Goal: Task Accomplishment & Management: Use online tool/utility

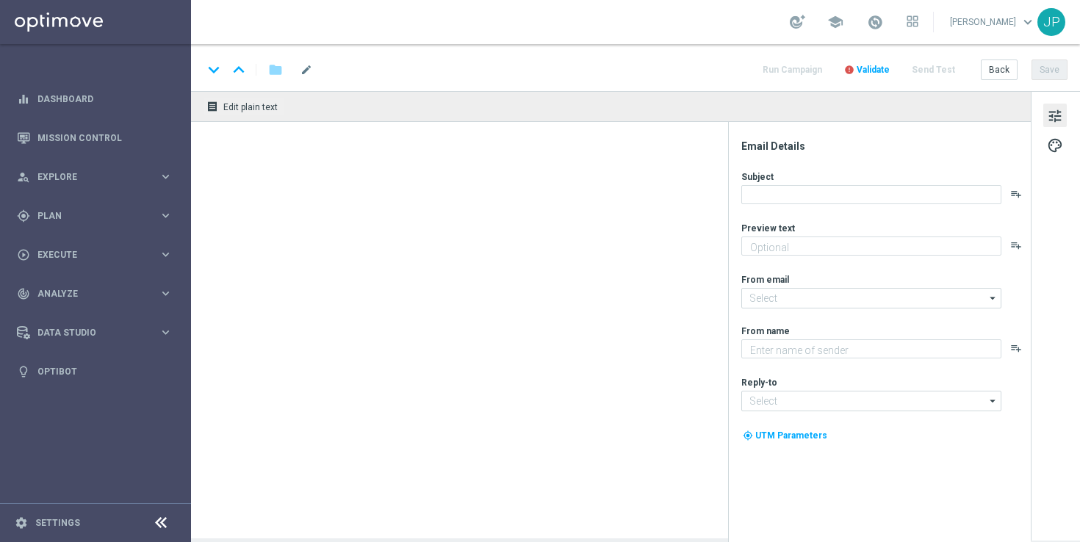
type textarea "Win EVEN MORE from your football bets with a BETSLIP BOOST."
type textarea "Lottoland"
type input "[EMAIL_ADDRESS][DOMAIN_NAME]"
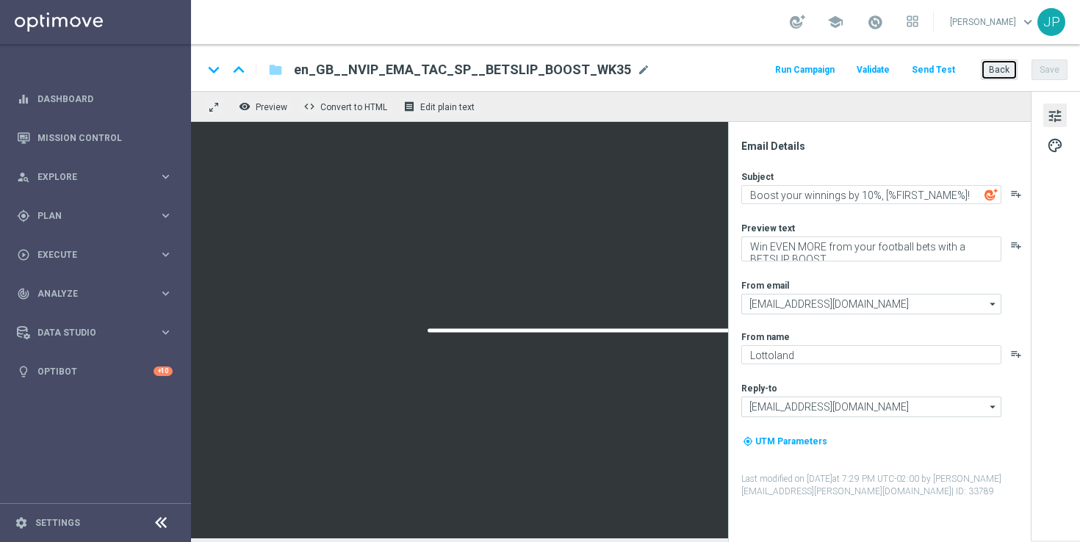
click at [1000, 67] on button "Back" at bounding box center [998, 69] width 37 height 21
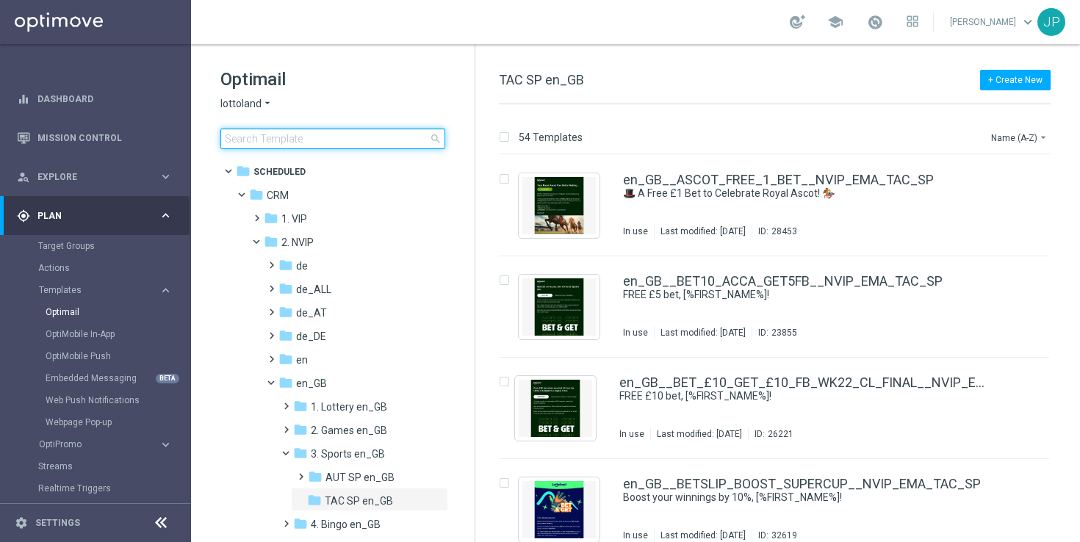
click at [347, 137] on input at bounding box center [332, 139] width 225 height 21
type input "en_GB__DEP_MATCH_100_100_OPTI_WK22__NVIP_EMA_TAC_GM"
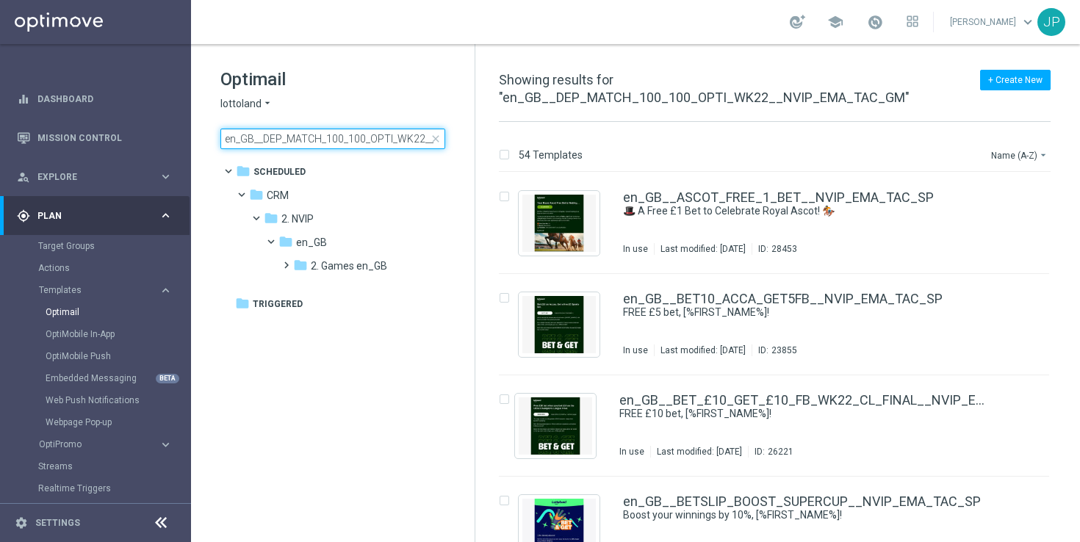
scroll to position [0, 89]
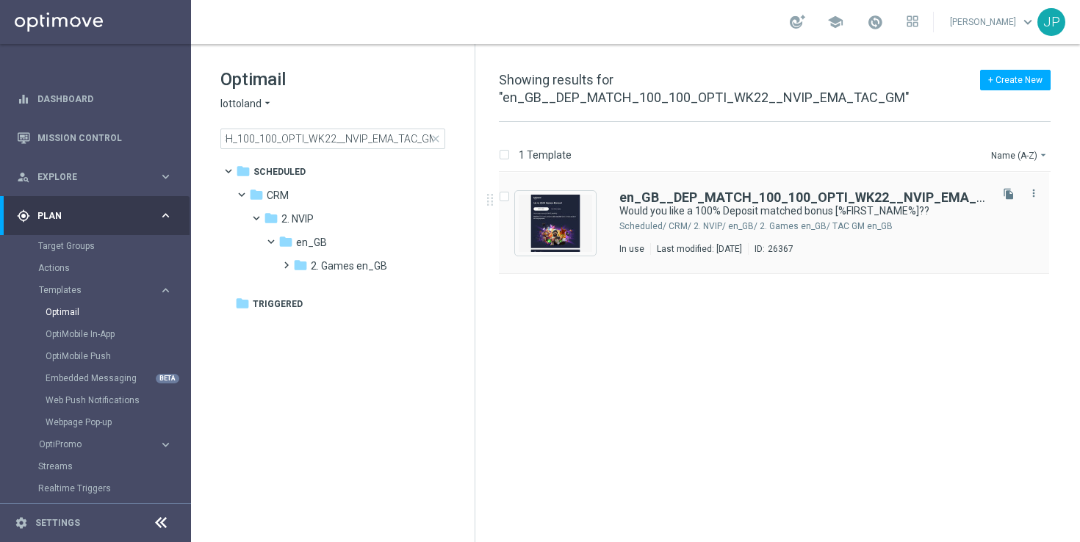
click at [618, 207] on div "en_GB__DEP_MATCH_100_100_OPTI_WK22__NVIP_EMA_TAC_GM Would you like a 100% Depos…" at bounding box center [774, 223] width 550 height 101
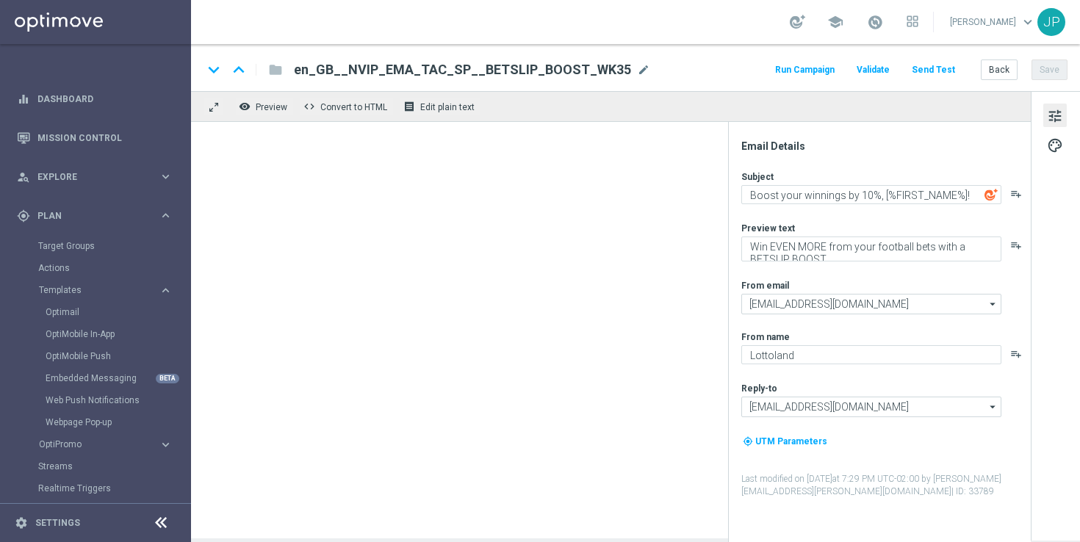
type textarea "Would you like a 100% Deposit matched bonus [%FIRST_NAME%]??"
type textarea "We want you to get more for your money..."
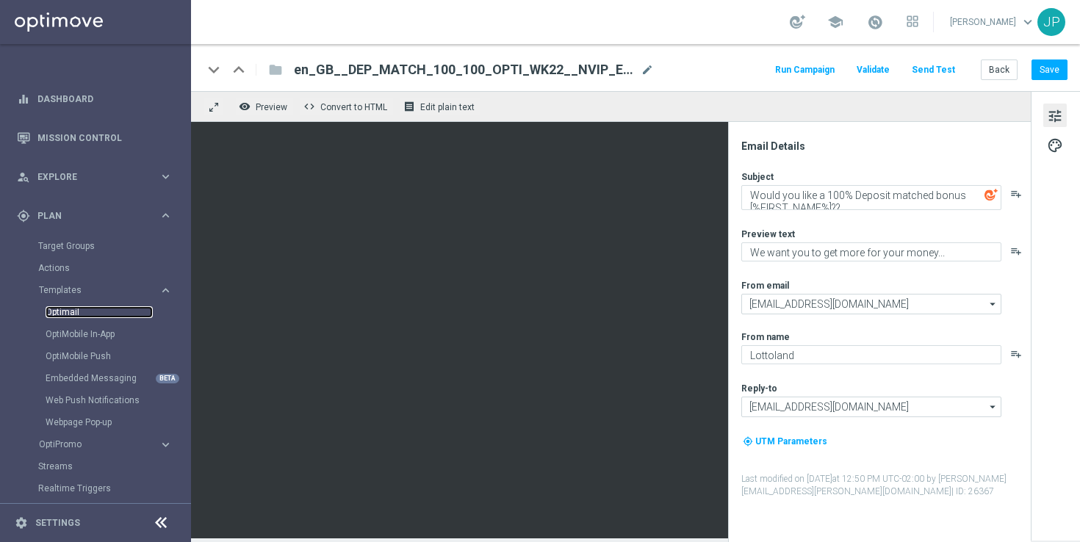
click at [68, 314] on link "Optimail" at bounding box center [99, 312] width 107 height 12
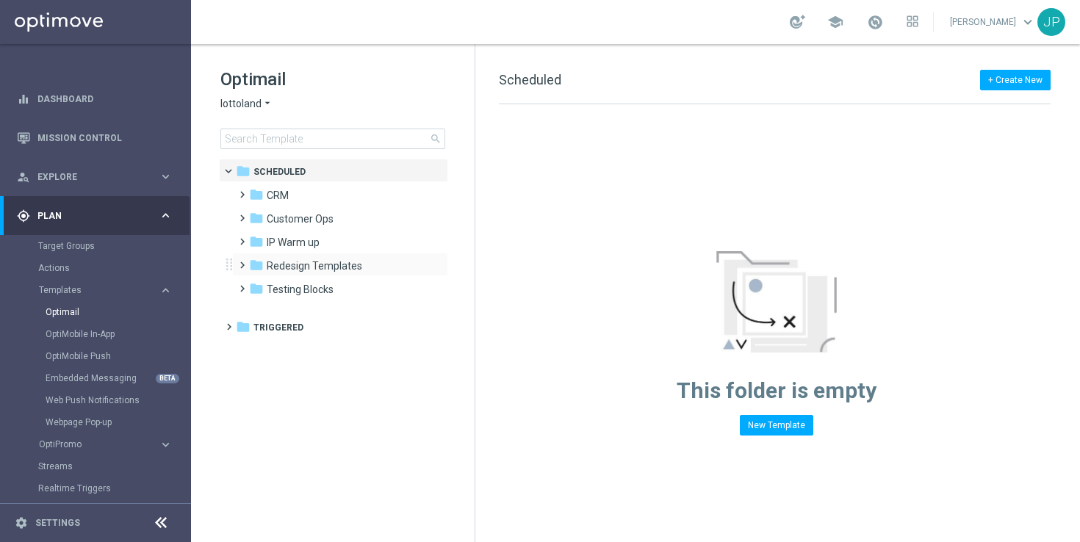
click at [237, 258] on span at bounding box center [239, 259] width 7 height 6
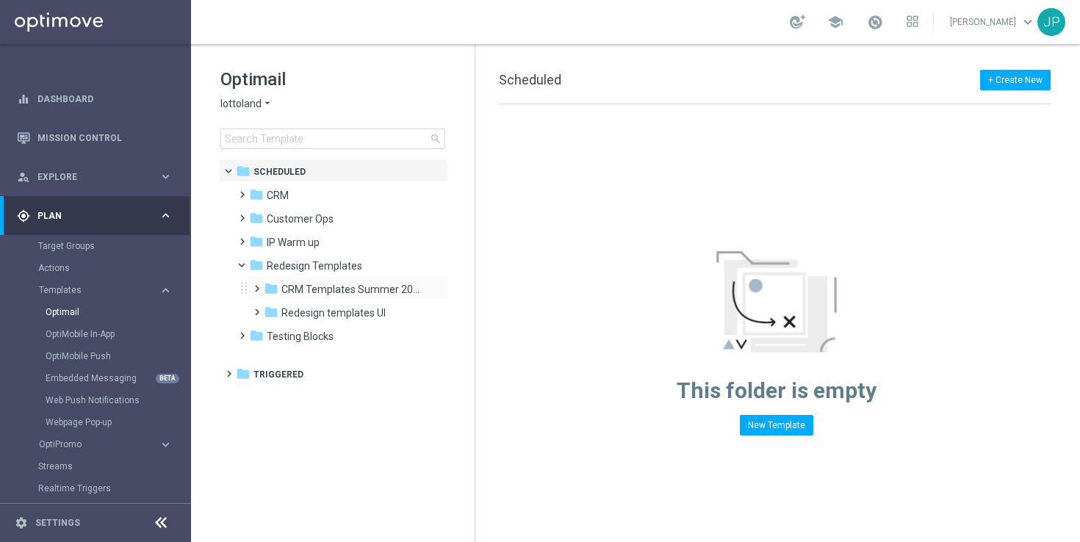
click at [257, 285] on span at bounding box center [253, 282] width 7 height 6
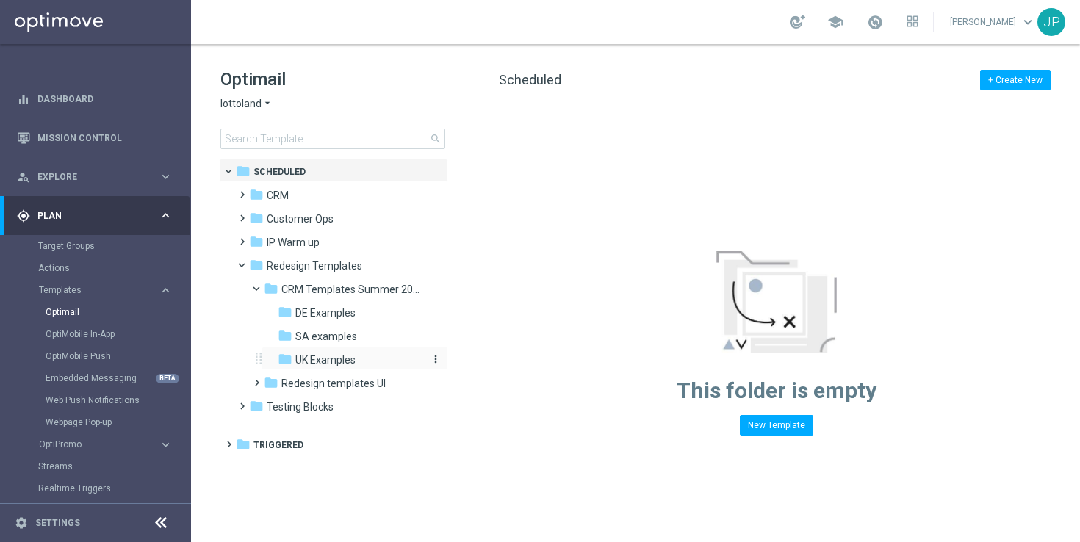
click at [307, 359] on span "UK Examples" at bounding box center [325, 359] width 60 height 13
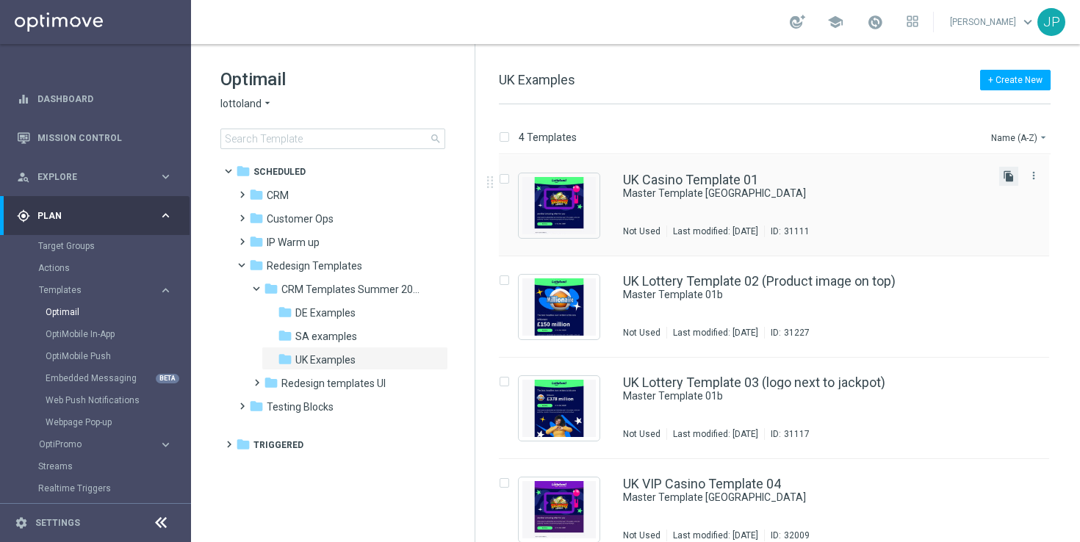
click at [1008, 176] on icon "file_copy" at bounding box center [1008, 176] width 12 height 12
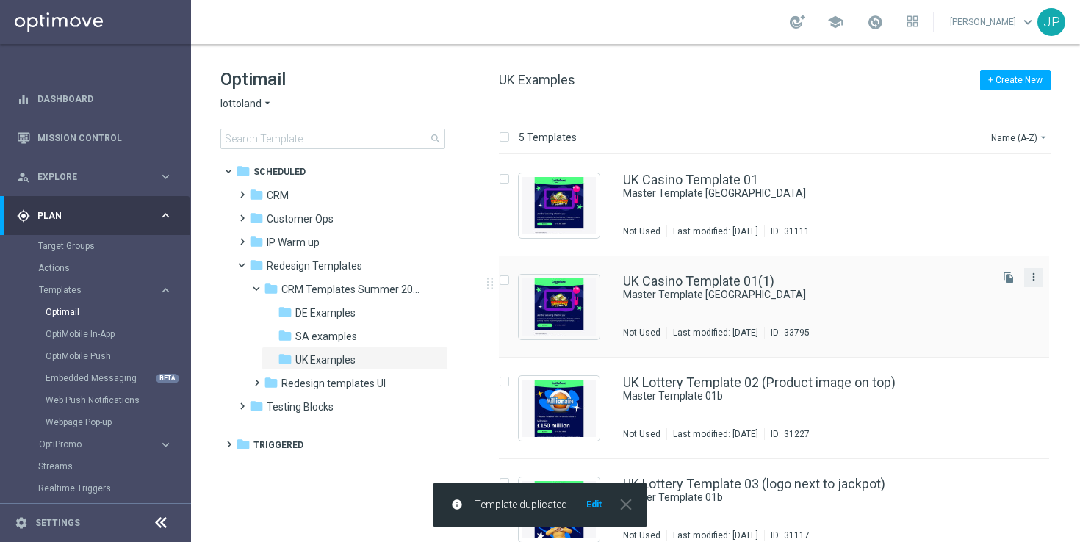
click at [1033, 274] on icon "more_vert" at bounding box center [1033, 277] width 12 height 12
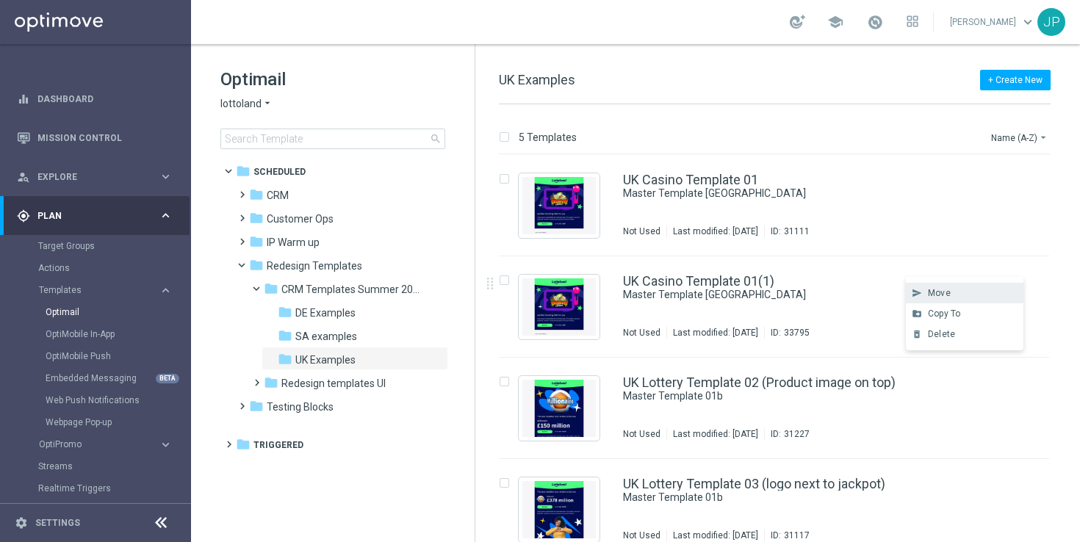
click at [980, 291] on div "Move" at bounding box center [972, 293] width 89 height 10
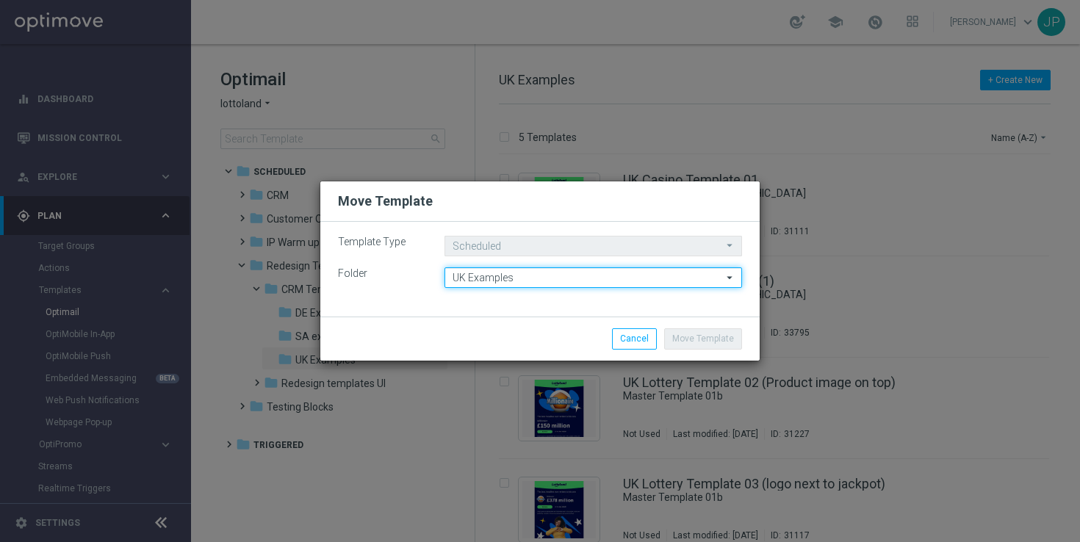
click at [590, 273] on input "UK Examples" at bounding box center [592, 277] width 297 height 21
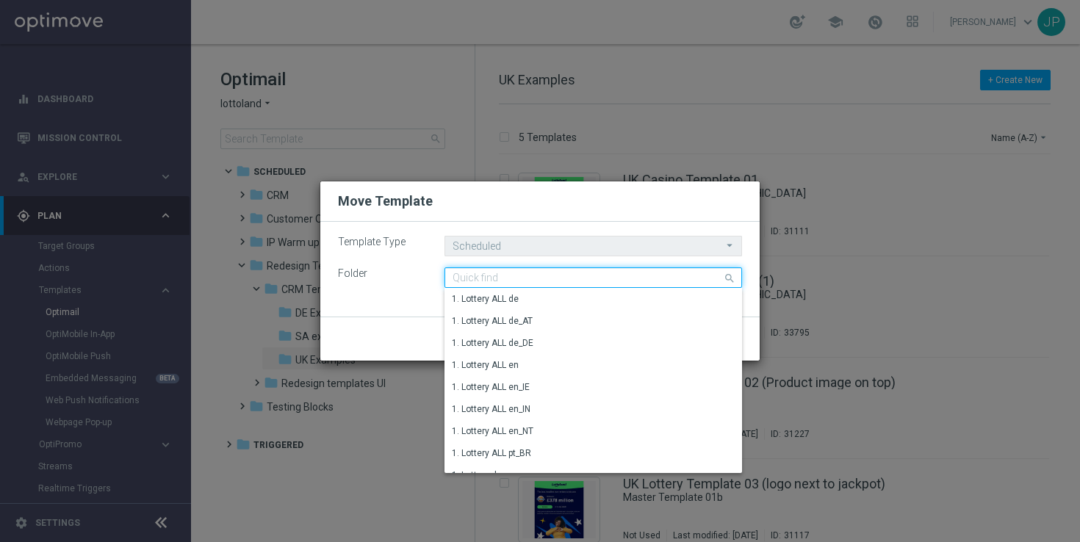
click at [584, 273] on input at bounding box center [592, 277] width 297 height 21
click at [585, 272] on input "t" at bounding box center [592, 277] width 297 height 21
click at [585, 272] on input "tac en_g" at bounding box center [592, 277] width 297 height 21
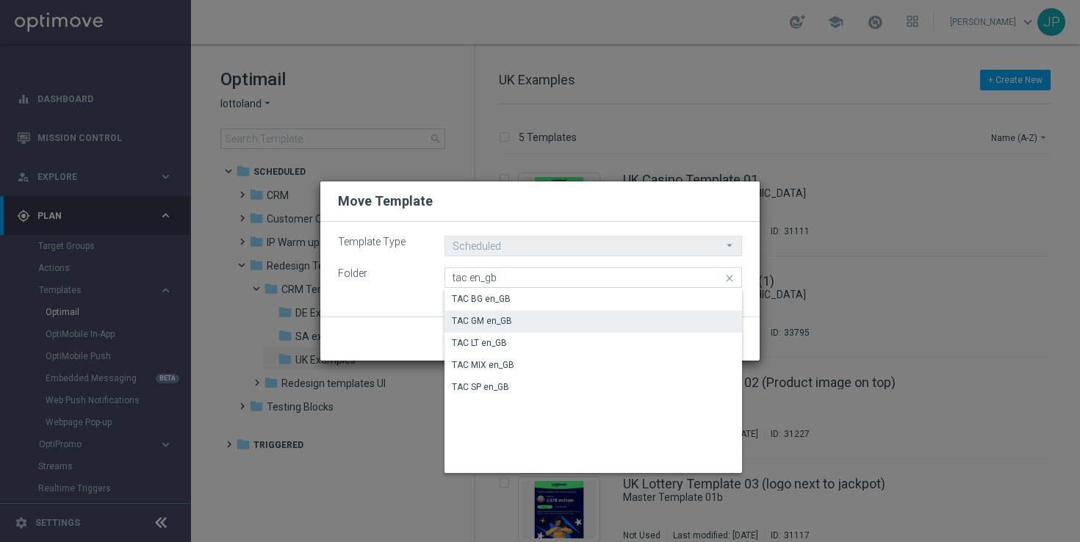
click at [527, 311] on div "TAC GM en_GB" at bounding box center [592, 321] width 297 height 21
type input "TAC GM en_GB"
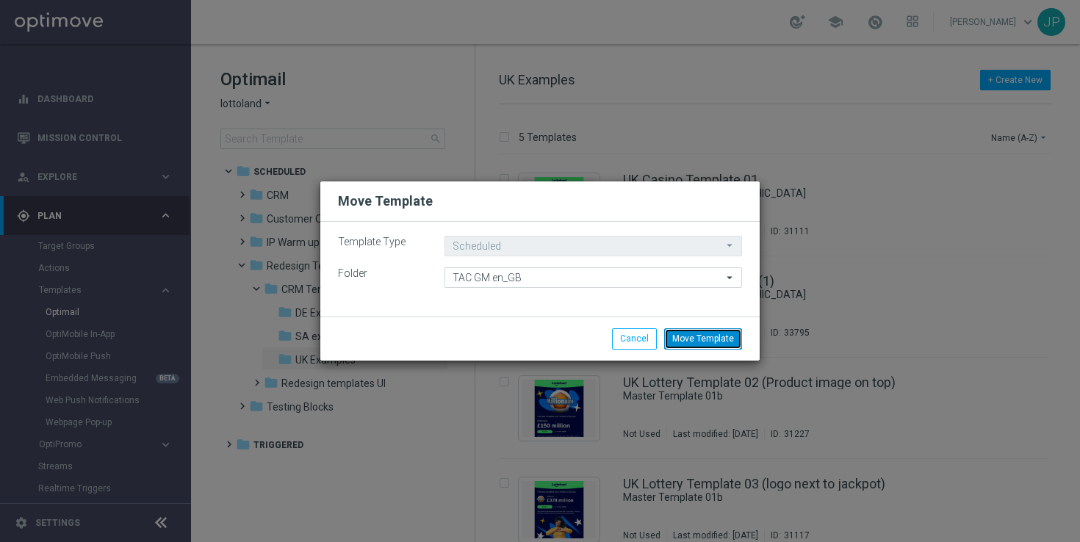
click at [704, 344] on button "Move Template" at bounding box center [703, 338] width 78 height 21
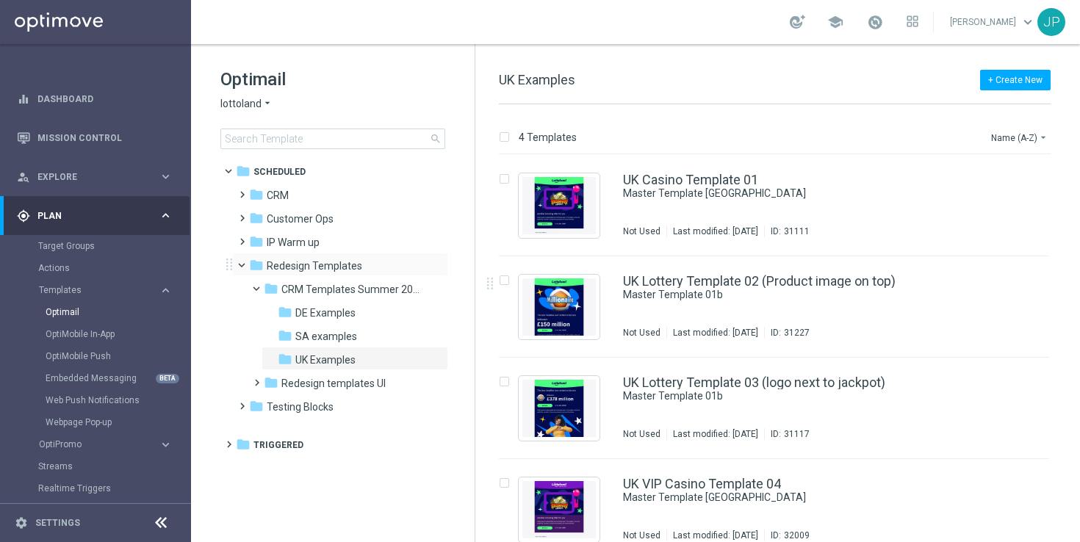
click at [245, 261] on span at bounding box center [248, 262] width 6 height 7
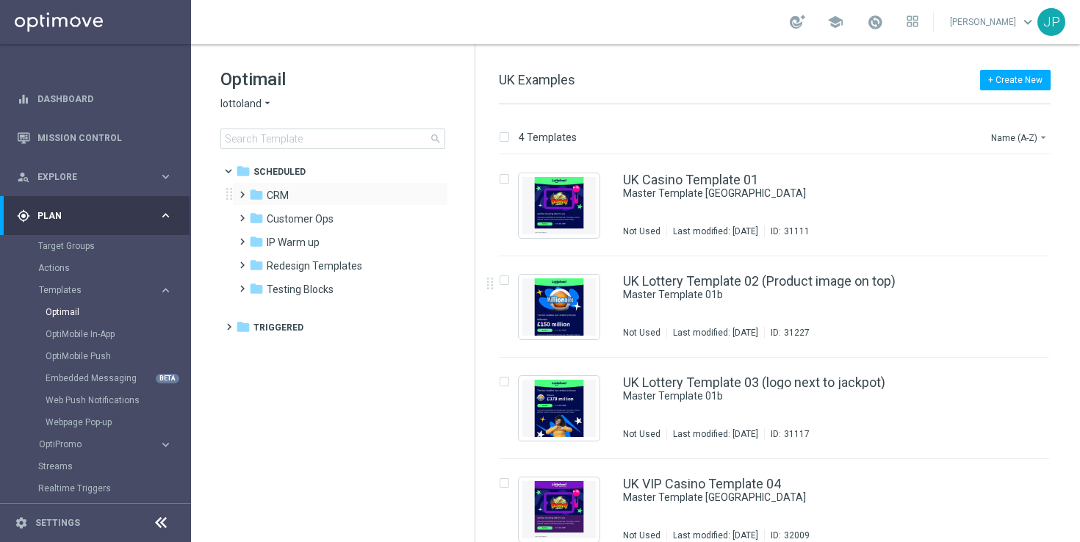
click at [242, 190] on span at bounding box center [239, 188] width 7 height 6
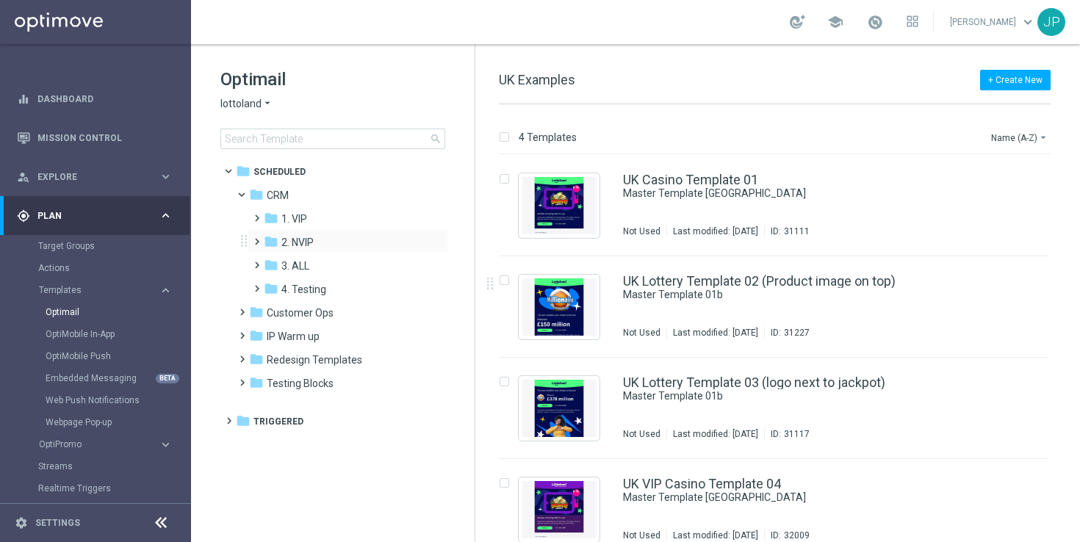
click at [256, 238] on span at bounding box center [253, 235] width 7 height 6
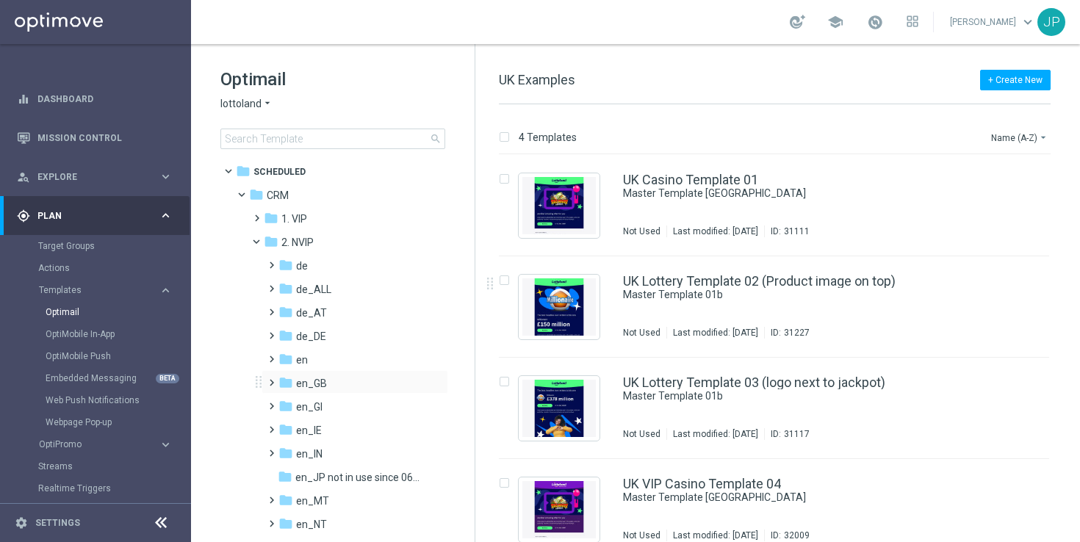
click at [272, 379] on span at bounding box center [268, 376] width 7 height 6
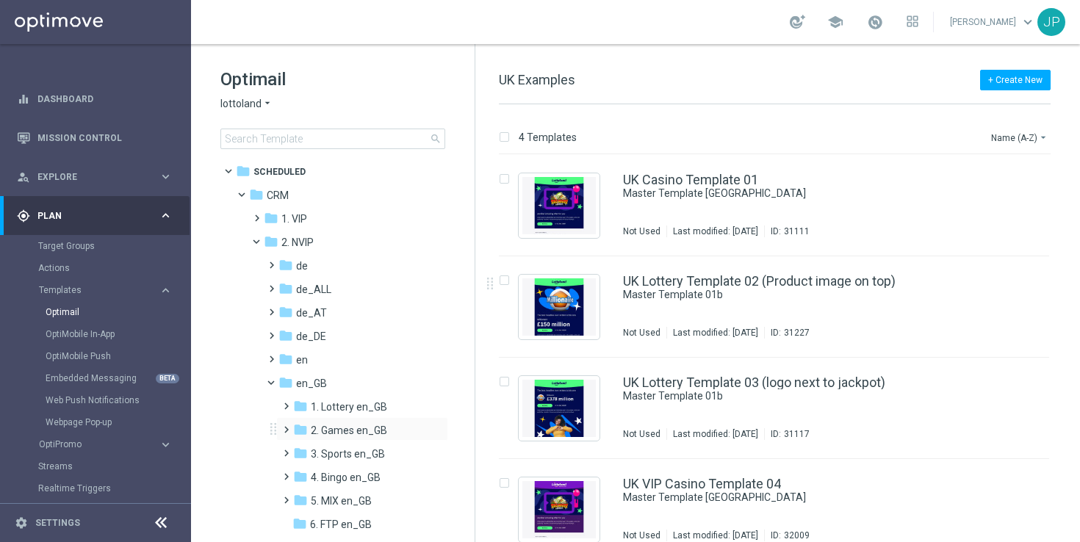
click at [285, 426] on span at bounding box center [283, 423] width 7 height 6
click at [347, 478] on span "TAC GM en_GB" at bounding box center [360, 477] width 71 height 13
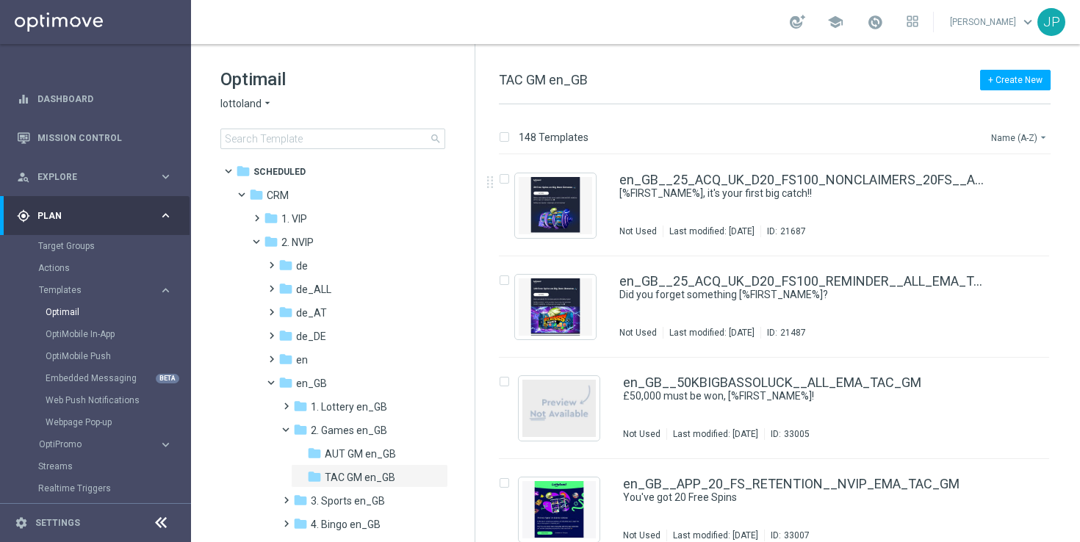
click at [1025, 139] on button "Name (A-Z) arrow_drop_down" at bounding box center [1019, 138] width 61 height 18
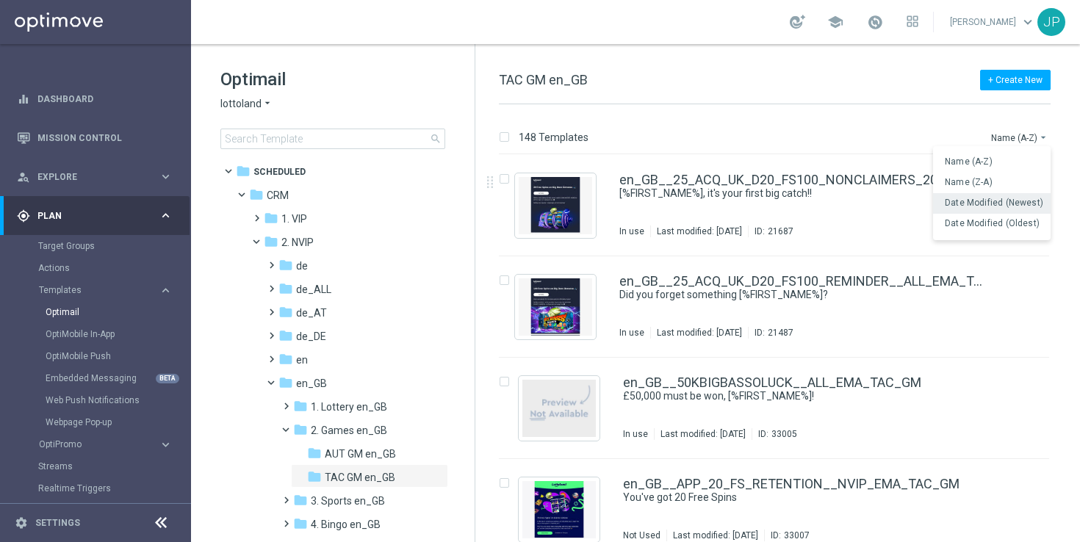
click at [1011, 198] on span "Date Modified (Newest)" at bounding box center [993, 203] width 98 height 10
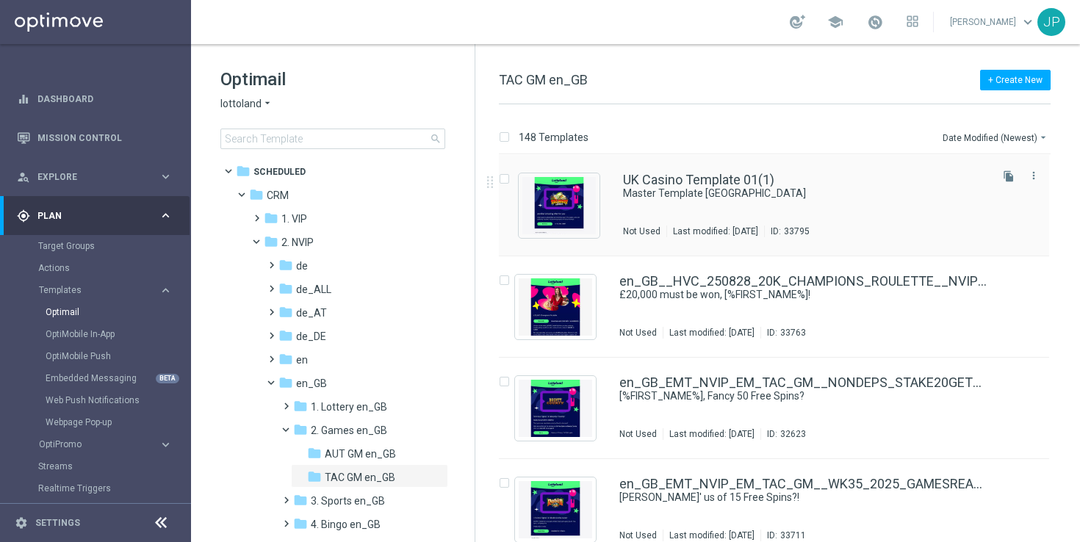
click at [879, 214] on div "UK Casino Template 01(1) Master Template [GEOGRAPHIC_DATA] Not Used Last modifi…" at bounding box center [805, 205] width 364 height 64
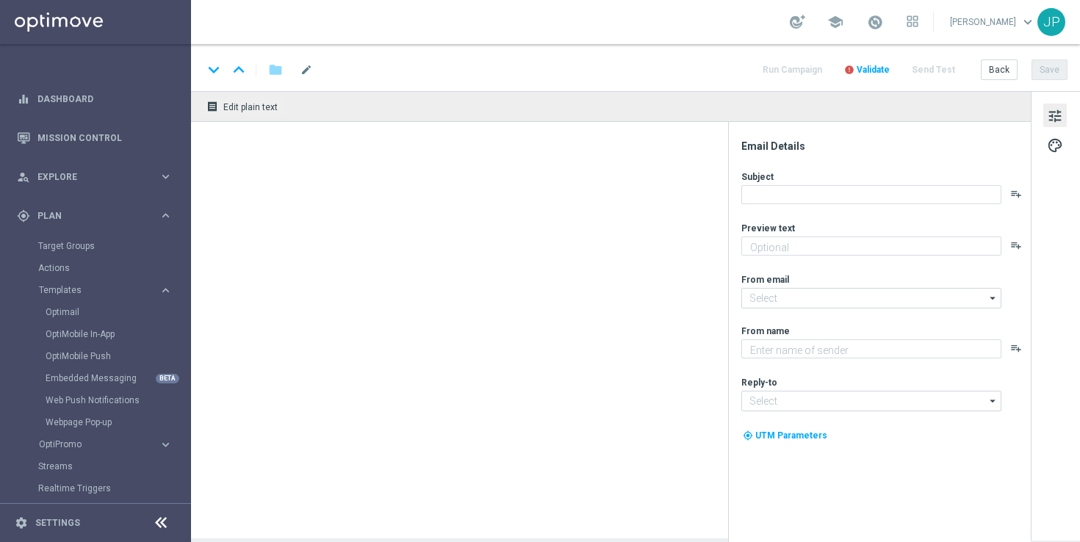
type textarea "preview text"
type textarea "Lottoland"
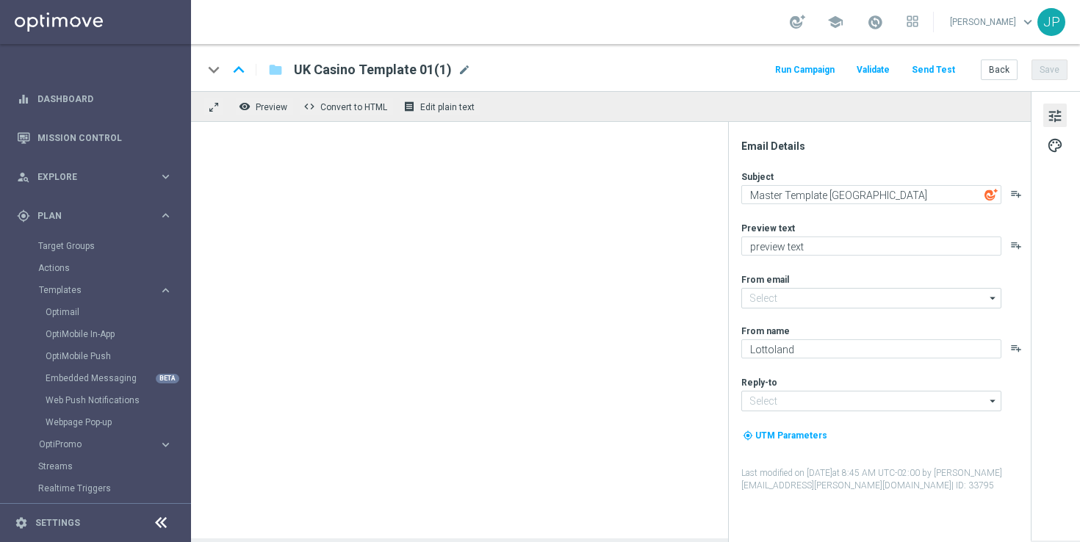
type input "[EMAIL_ADDRESS][DOMAIN_NAME]"
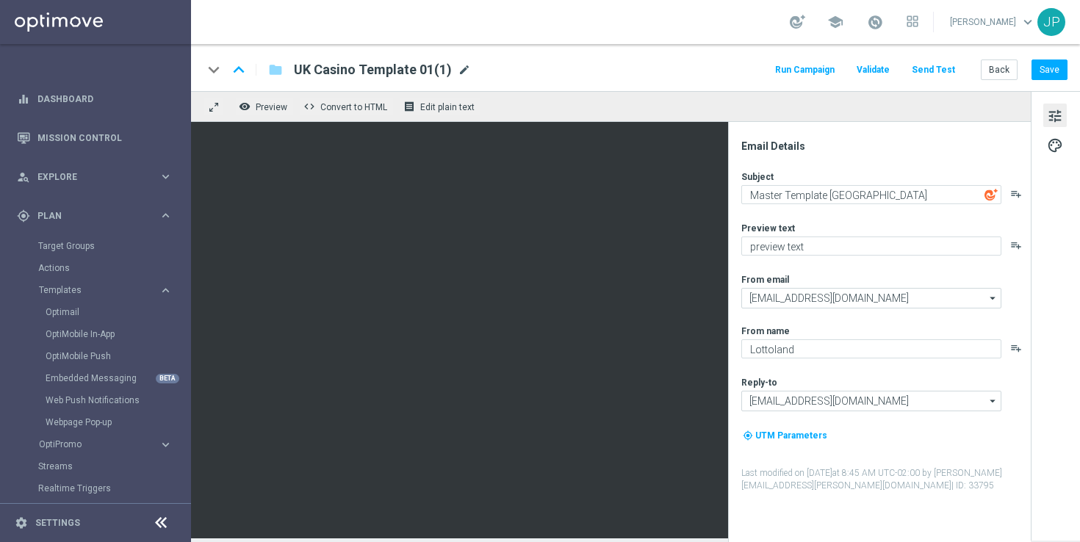
click at [466, 71] on span "mode_edit" at bounding box center [464, 69] width 13 height 13
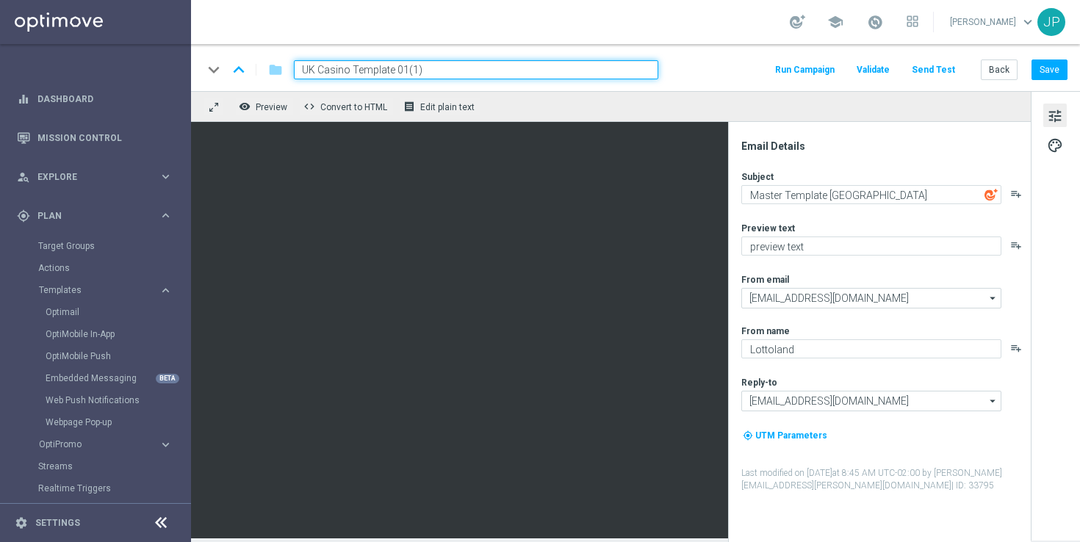
click at [445, 71] on input "UK Casino Template 01(1)" at bounding box center [476, 69] width 364 height 19
paste input "en_GB__DEP_MATCH_100_100_OPTI_WK35_REBRAND__NVIP_EMA_TAC_GM"
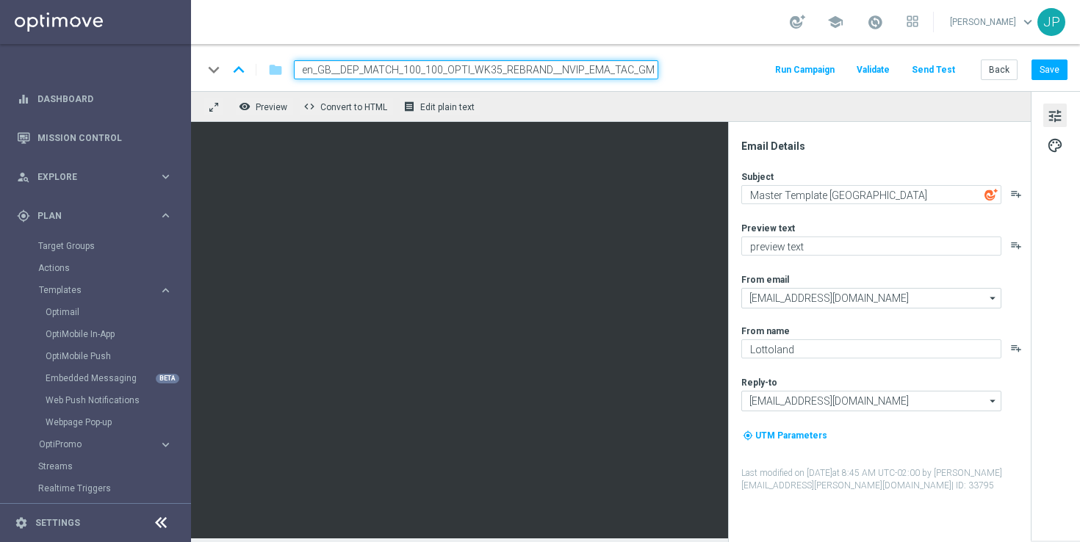
type input "en_GB__DEP_MATCH_100_100_OPTI_WK35_REBRAND__NVIP_EMA_TAC_GM"
click at [680, 65] on div "keyboard_arrow_down keyboard_arrow_up folder en_GB__DEP_MATCH_100_100_OPTI_WK35…" at bounding box center [635, 69] width 864 height 19
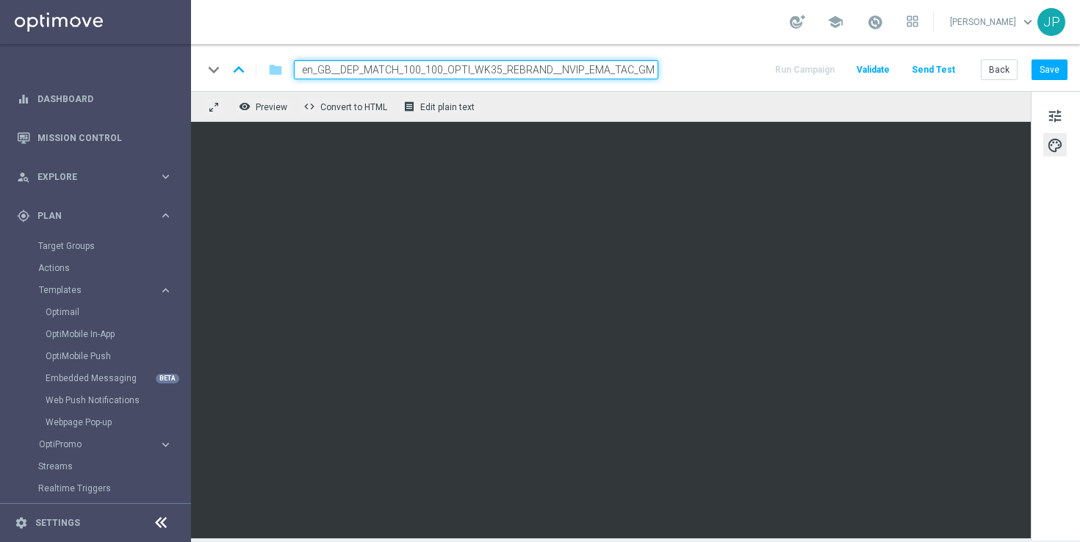
click at [1038, 433] on div "tune palette" at bounding box center [1054, 315] width 49 height 449
click at [1061, 432] on div "tune palette" at bounding box center [1054, 315] width 49 height 449
click at [1047, 382] on div "tune palette" at bounding box center [1054, 315] width 49 height 449
click at [432, 109] on span "Edit plain text" at bounding box center [447, 107] width 54 height 10
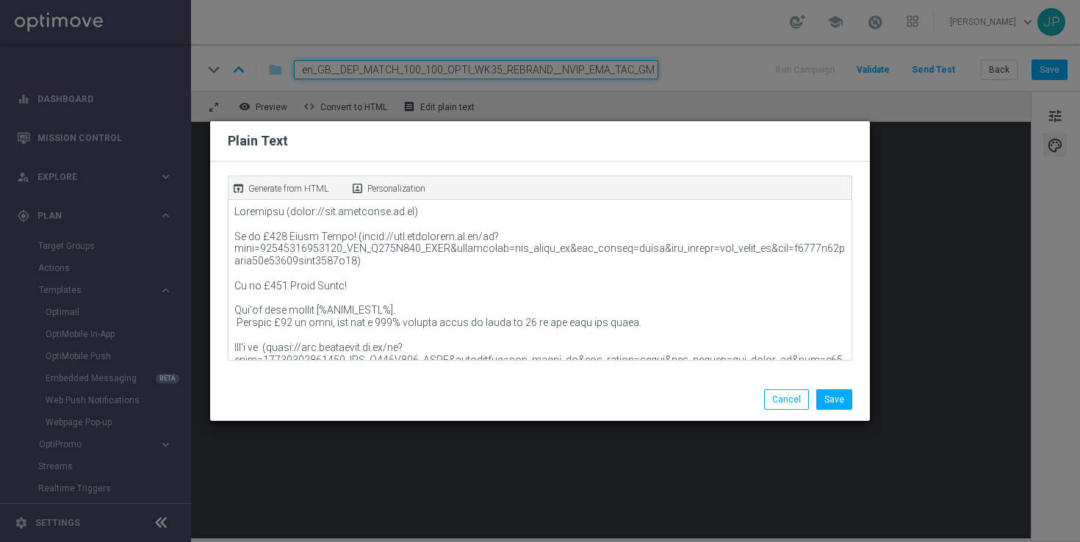
click at [319, 189] on p "Generate from HTML" at bounding box center [288, 188] width 80 height 13
click at [846, 394] on button "Save" at bounding box center [834, 399] width 36 height 21
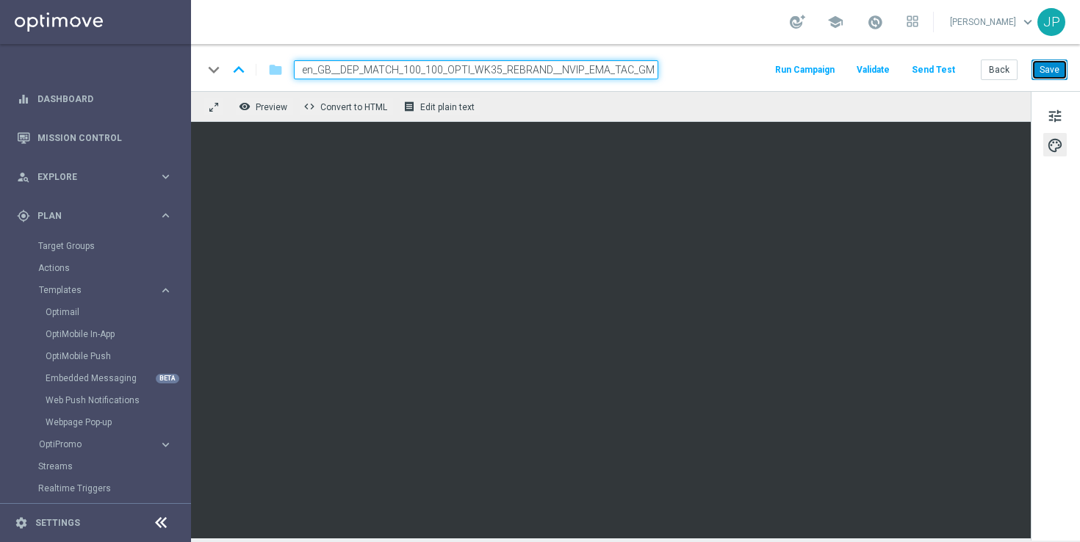
click at [1057, 78] on button "Save" at bounding box center [1049, 69] width 36 height 21
click at [1055, 66] on button "Save" at bounding box center [1049, 69] width 36 height 21
click at [947, 65] on button "Send Test" at bounding box center [933, 70] width 48 height 20
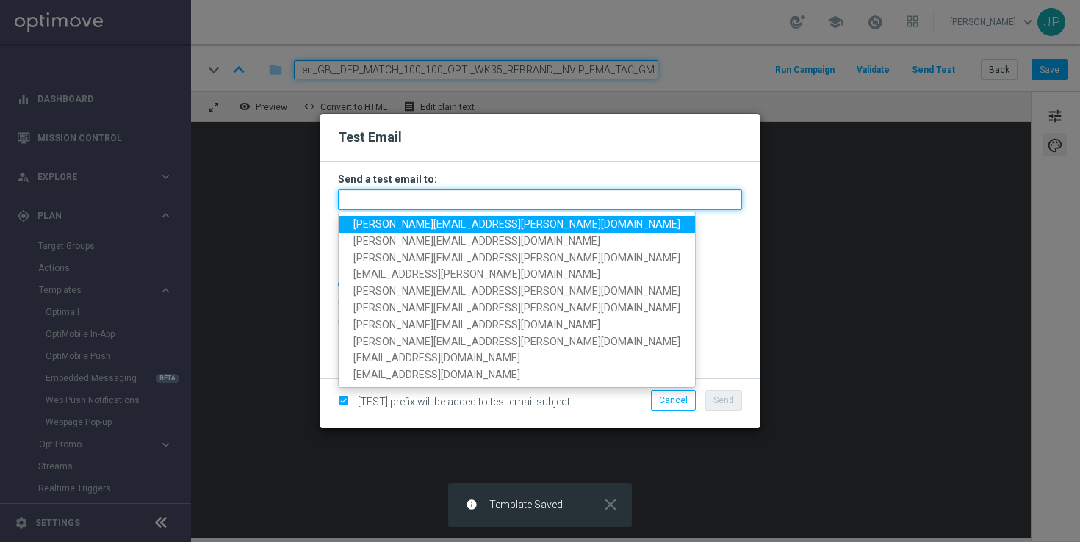
click at [556, 200] on input "text" at bounding box center [540, 199] width 404 height 21
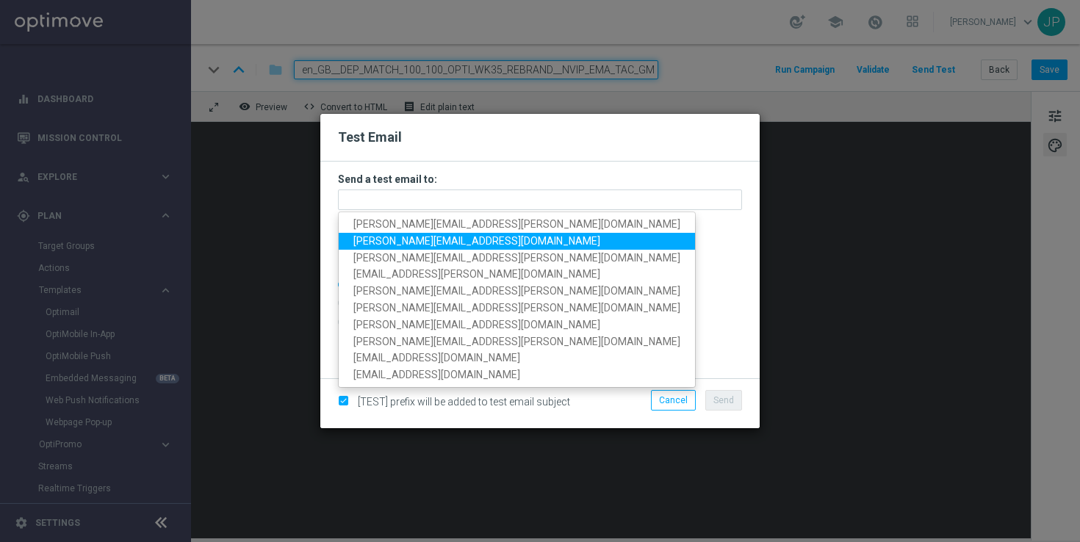
click at [380, 242] on span "[PERSON_NAME][EMAIL_ADDRESS][DOMAIN_NAME]" at bounding box center [476, 241] width 247 height 12
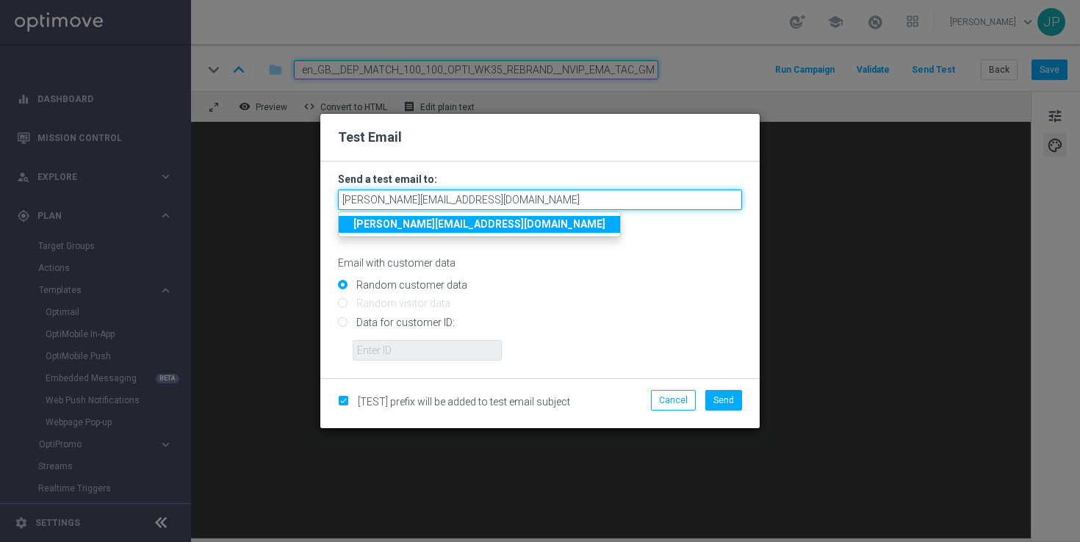
click at [530, 198] on input "[PERSON_NAME][EMAIL_ADDRESS][DOMAIN_NAME]" at bounding box center [540, 199] width 404 height 21
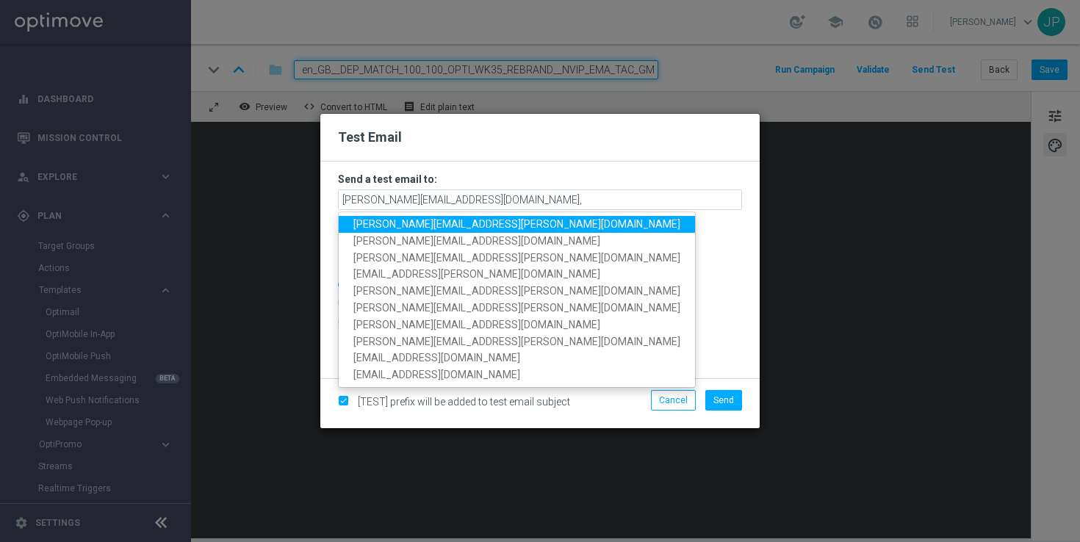
click at [444, 223] on span "[PERSON_NAME][EMAIL_ADDRESS][PERSON_NAME][DOMAIN_NAME]" at bounding box center [516, 224] width 327 height 12
type input "[PERSON_NAME][EMAIL_ADDRESS][DOMAIN_NAME],[PERSON_NAME][DOMAIN_NAME][EMAIL_ADDR…"
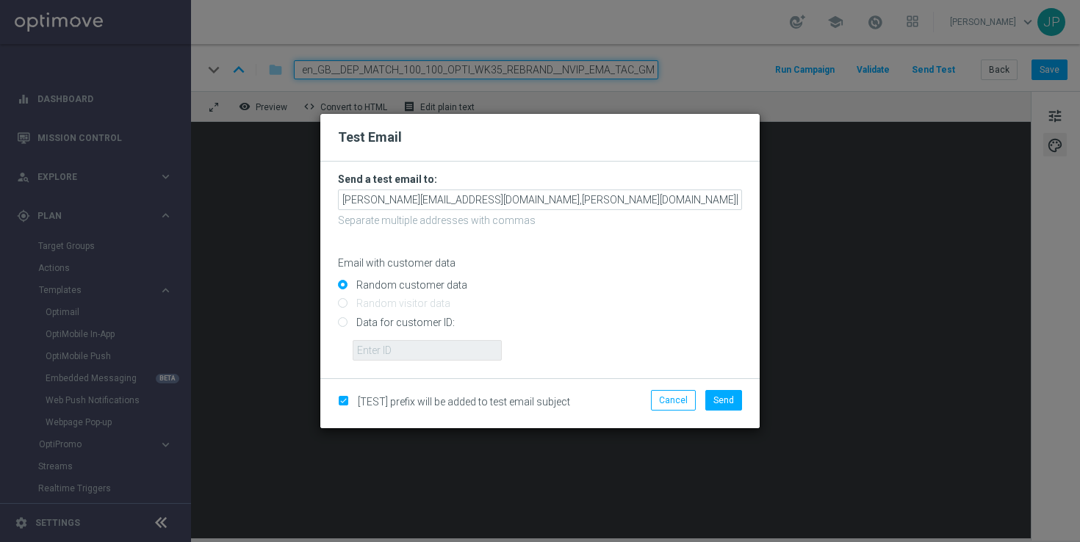
click at [426, 320] on input "Data for customer ID:" at bounding box center [540, 328] width 404 height 21
radio input "true"
click at [422, 342] on input "text" at bounding box center [427, 350] width 149 height 21
paste input "223901476"
type input "223901476"
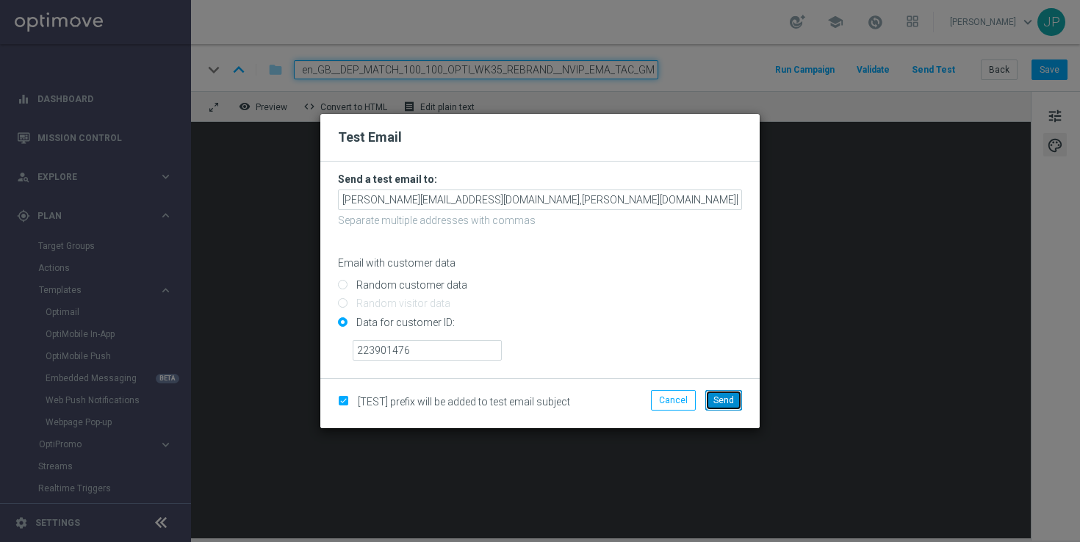
click at [738, 399] on button "Send" at bounding box center [723, 400] width 37 height 21
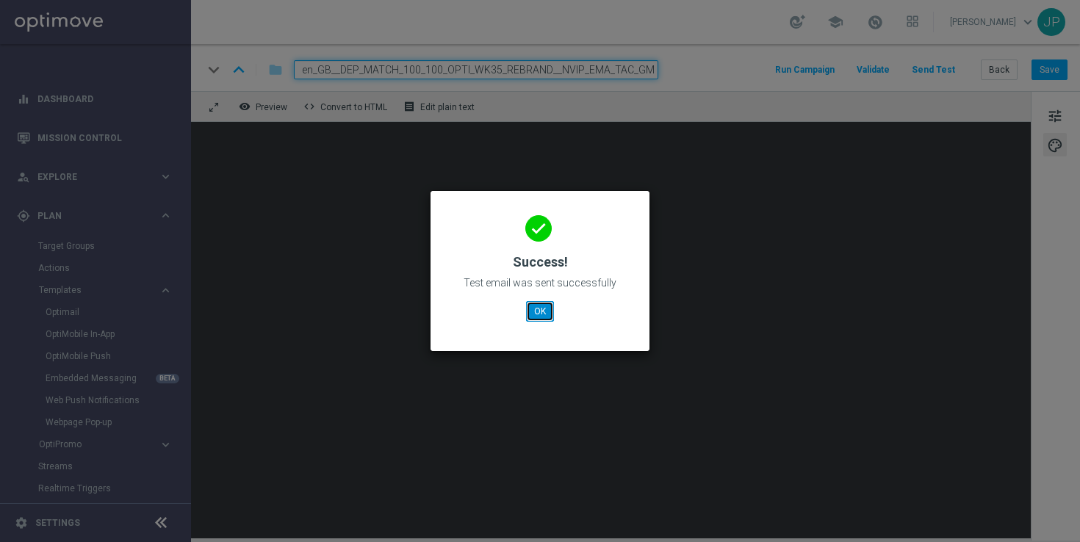
click at [538, 315] on button "OK" at bounding box center [540, 311] width 28 height 21
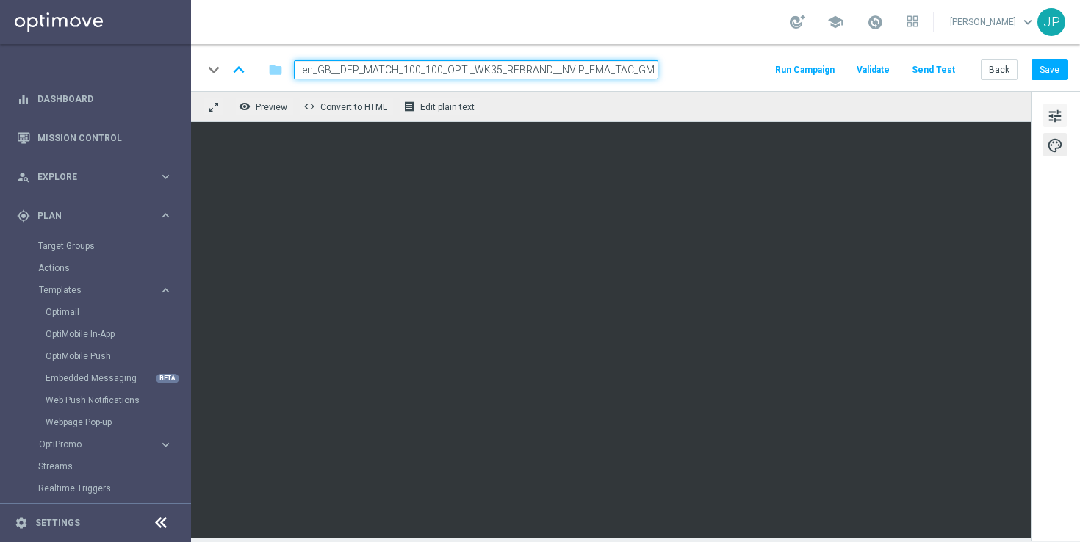
click at [1054, 115] on span "tune" at bounding box center [1055, 115] width 16 height 19
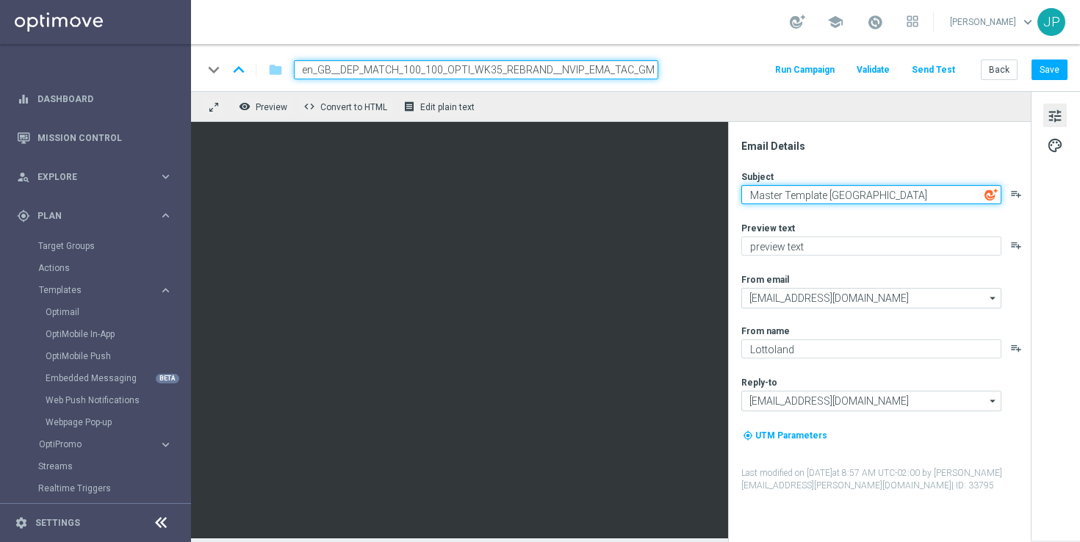
click at [855, 189] on textarea "Master Template [GEOGRAPHIC_DATA]" at bounding box center [871, 194] width 260 height 19
paste textarea "Would you like a 100% Deposit matched bonus [%FIRST_NAME%]??"
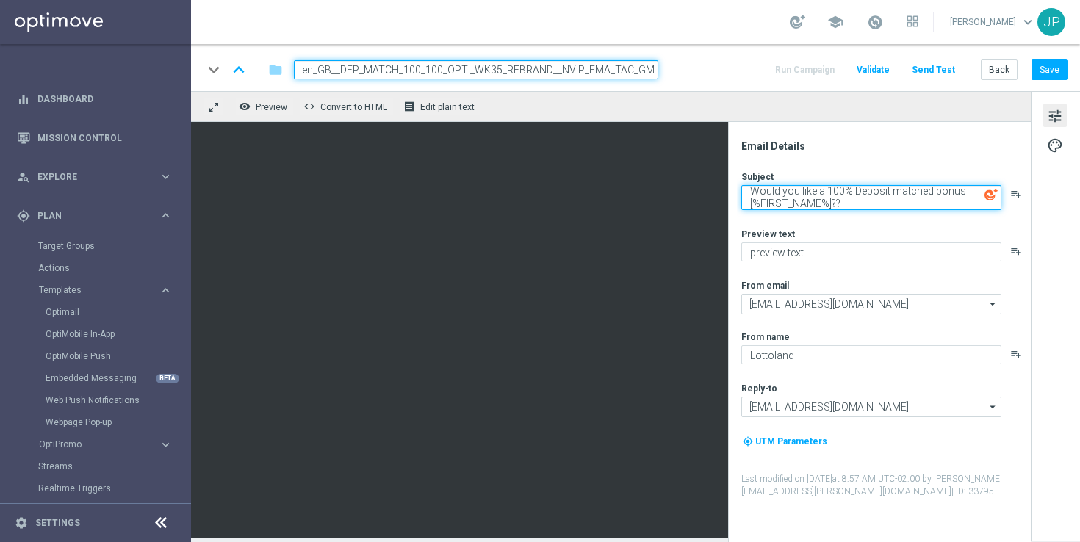
type textarea "Would you like a 100% Deposit matched bonus [%FIRST_NAME%]??"
click at [1059, 237] on div "tune palette" at bounding box center [1054, 315] width 49 height 449
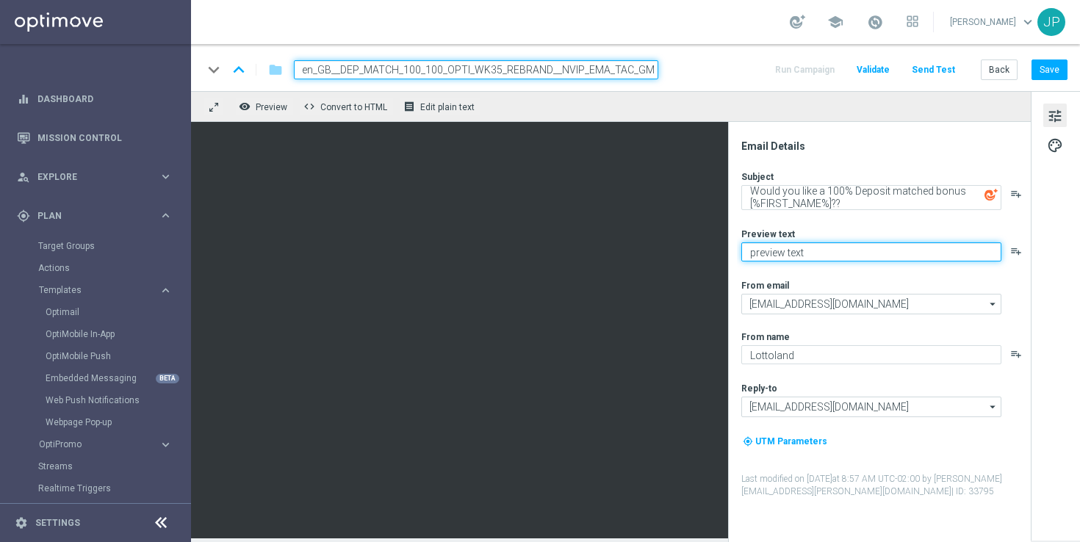
click at [858, 247] on textarea "preview text" at bounding box center [871, 251] width 260 height 19
paste textarea "We want you to get more for your money..."
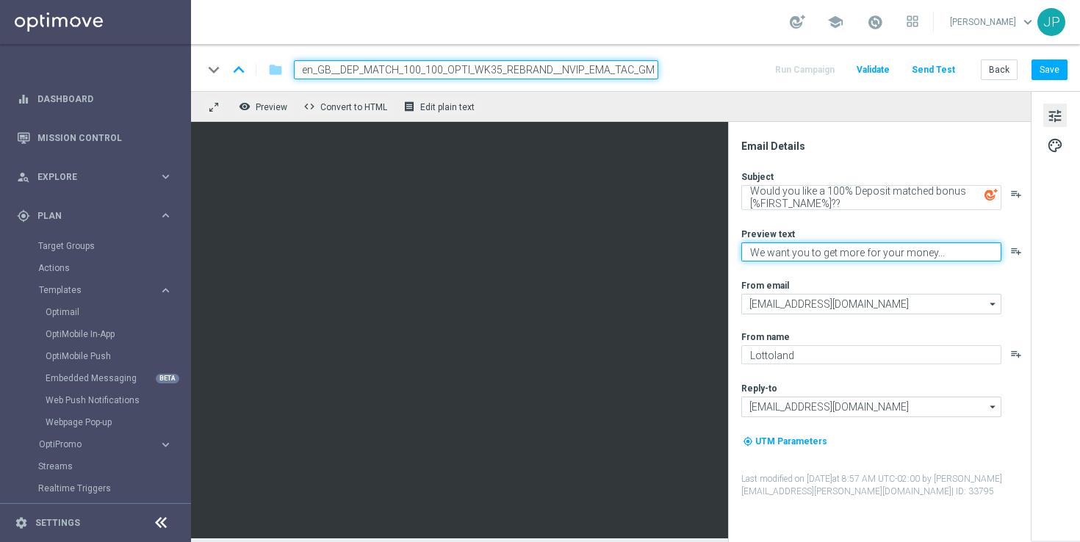
type textarea "We want you to get more for your money..."
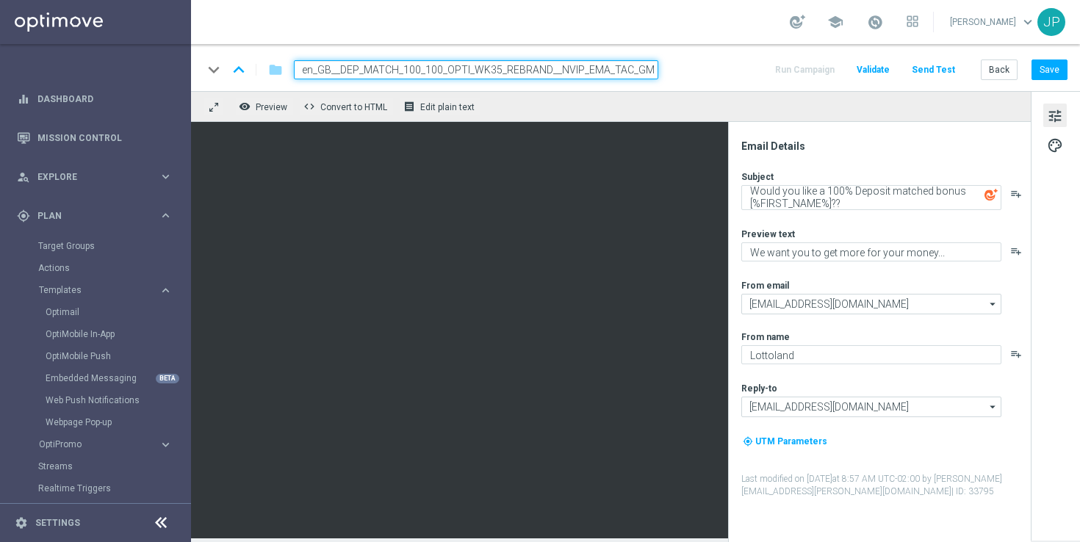
click at [865, 264] on div "Subject Would you like a 100% Deposit matched bonus [%FIRST_NAME%]?? playlist_a…" at bounding box center [885, 334] width 288 height 328
click at [939, 76] on button "Send Test" at bounding box center [933, 70] width 48 height 20
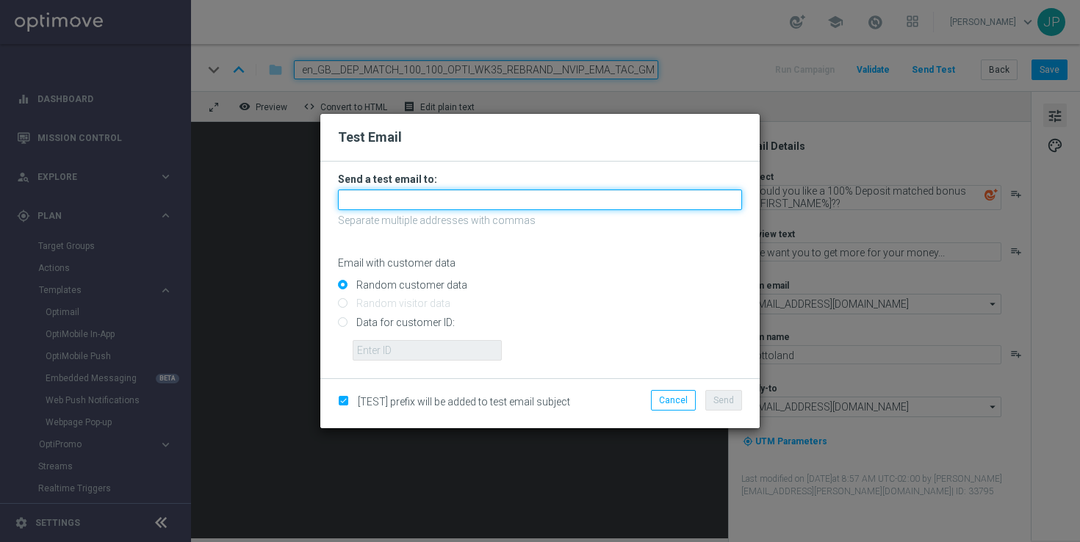
click at [451, 204] on input "text" at bounding box center [540, 199] width 404 height 21
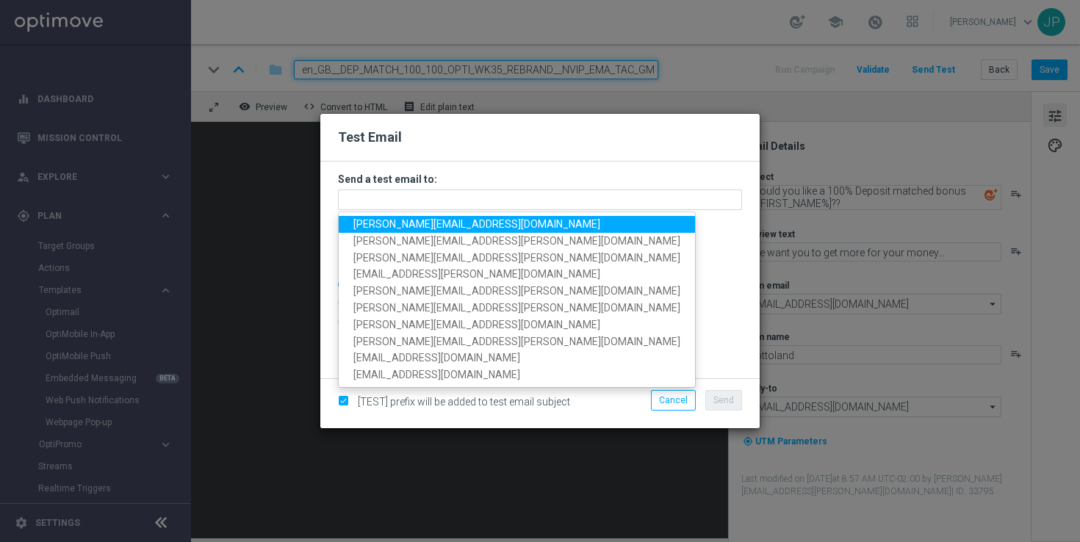
click at [392, 225] on span "[PERSON_NAME][EMAIL_ADDRESS][DOMAIN_NAME]" at bounding box center [476, 224] width 247 height 12
type input "[PERSON_NAME][EMAIL_ADDRESS][DOMAIN_NAME]"
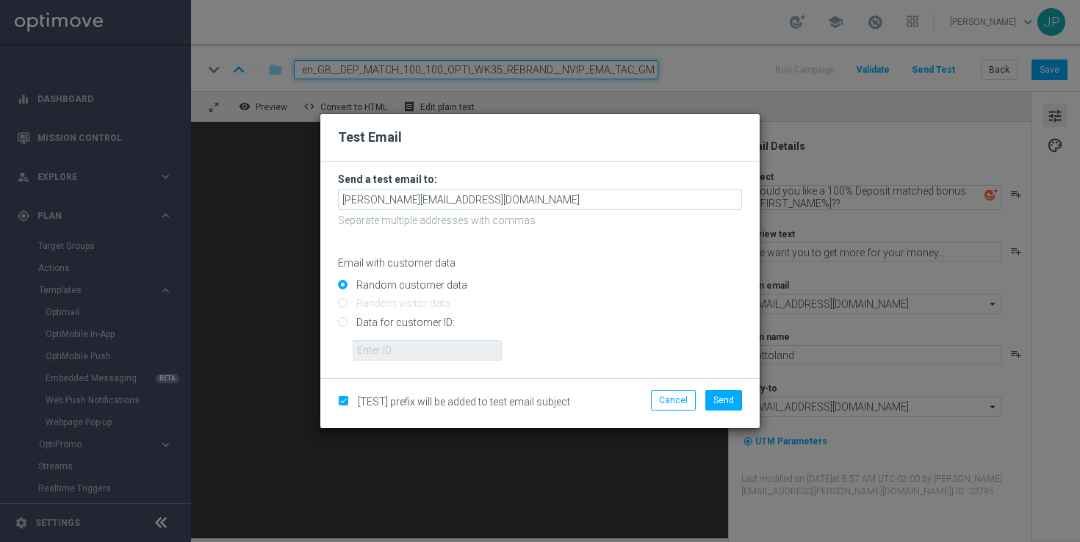
click at [420, 325] on input "Data for customer ID:" at bounding box center [540, 328] width 404 height 21
radio input "true"
click at [420, 349] on input "text" at bounding box center [427, 350] width 149 height 21
paste input "223901476"
type input "223901476"
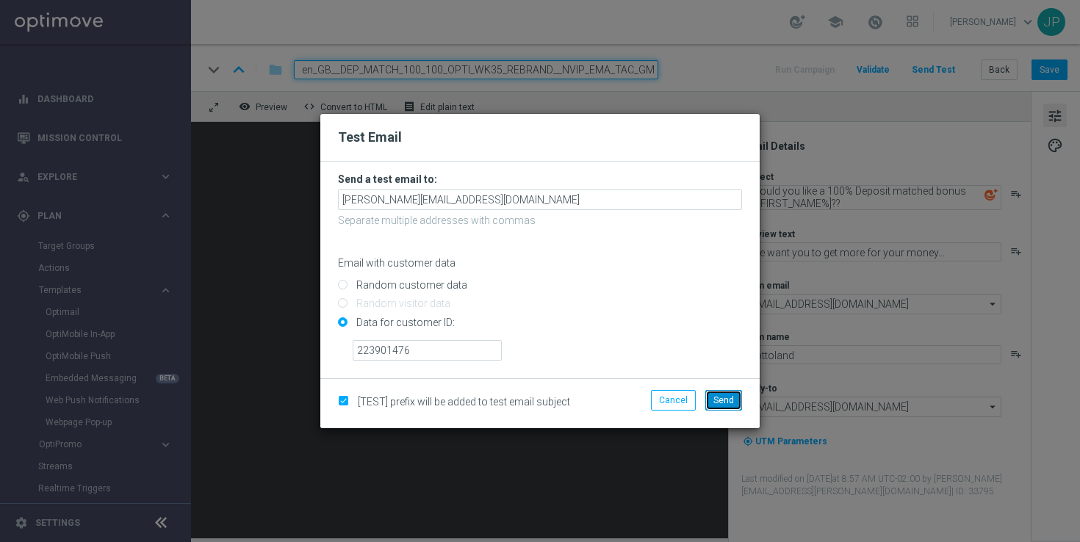
click at [738, 403] on button "Send" at bounding box center [723, 400] width 37 height 21
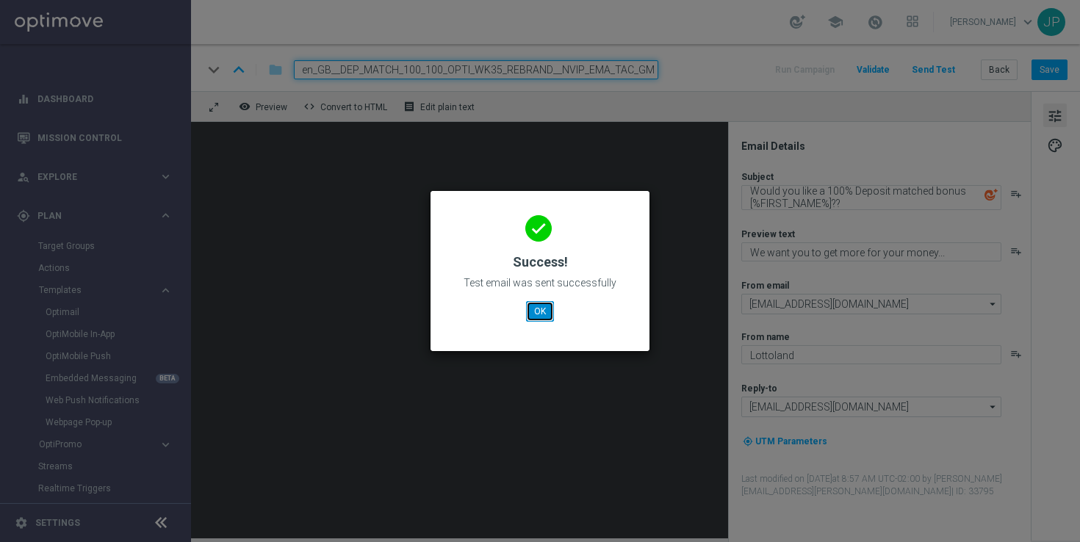
click at [546, 311] on button "OK" at bounding box center [540, 311] width 28 height 21
